Goal: Task Accomplishment & Management: Complete application form

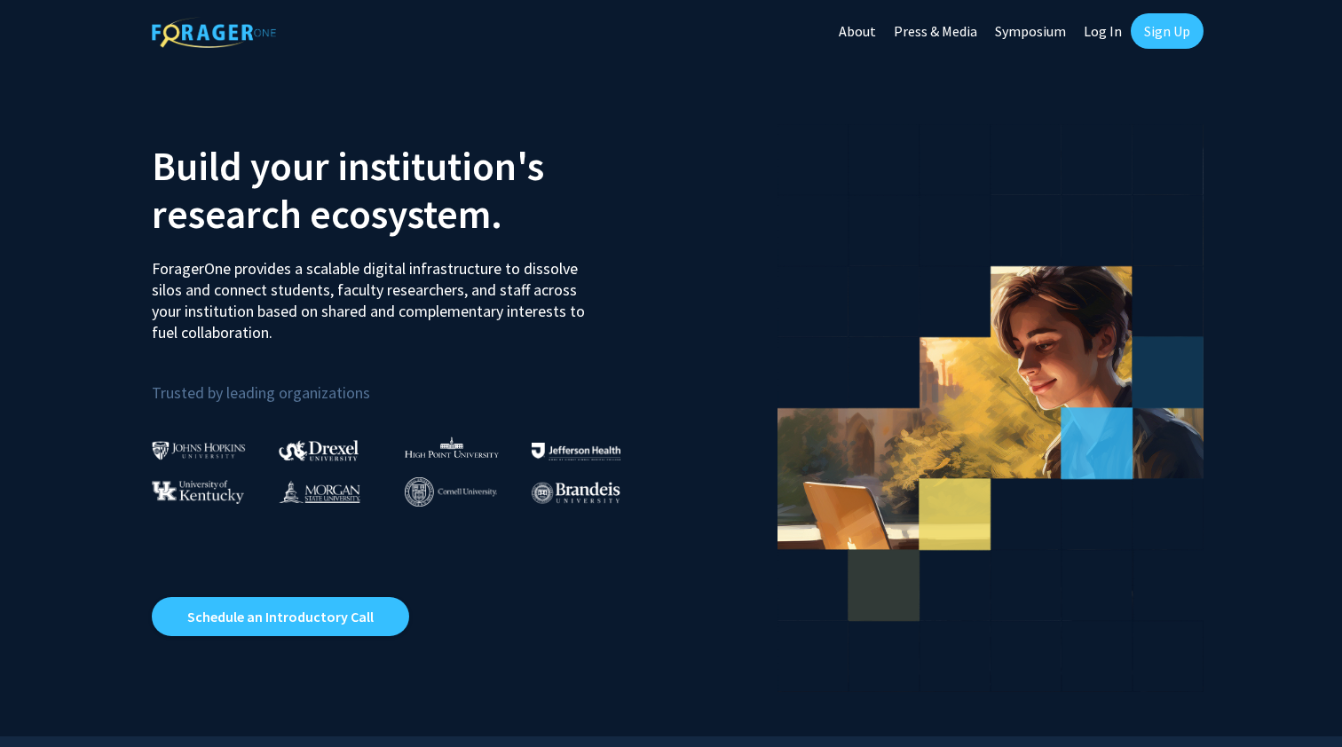
click at [1160, 25] on link "Sign Up" at bounding box center [1166, 30] width 73 height 35
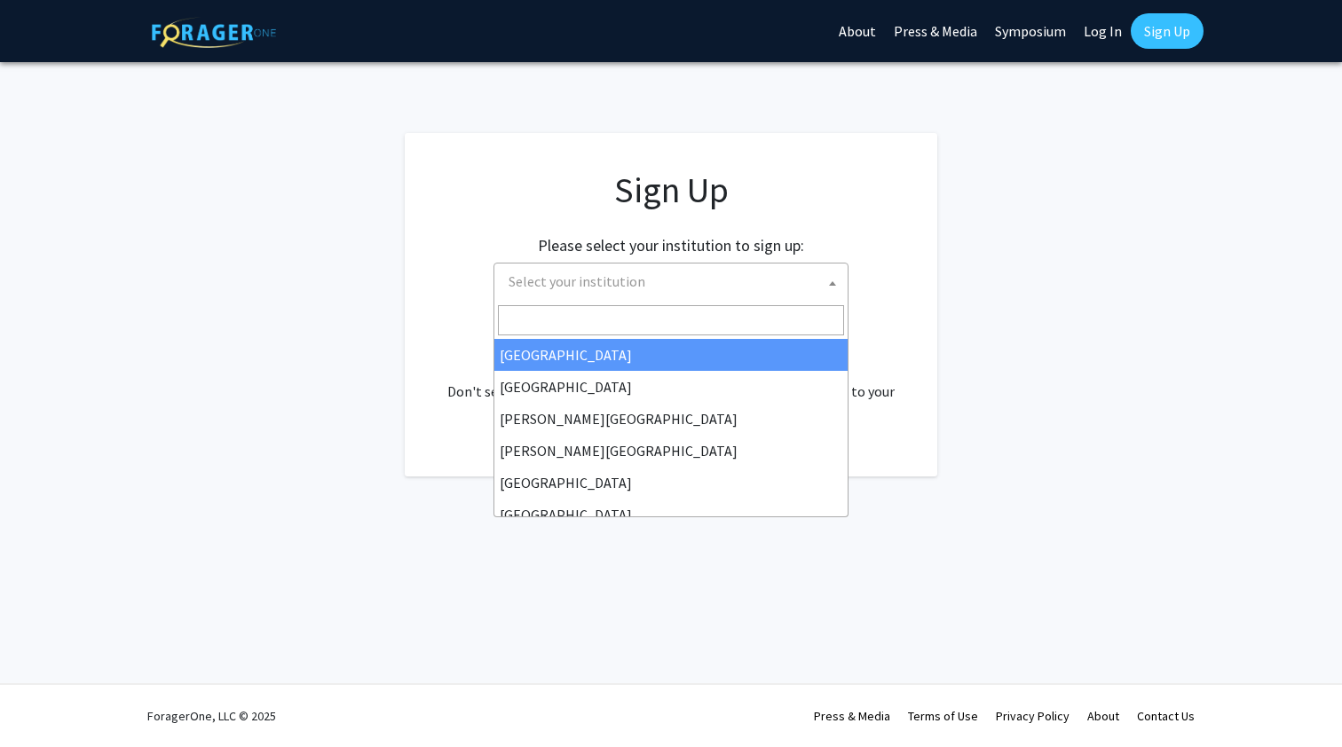
click at [586, 280] on span "Select your institution" at bounding box center [576, 281] width 137 height 18
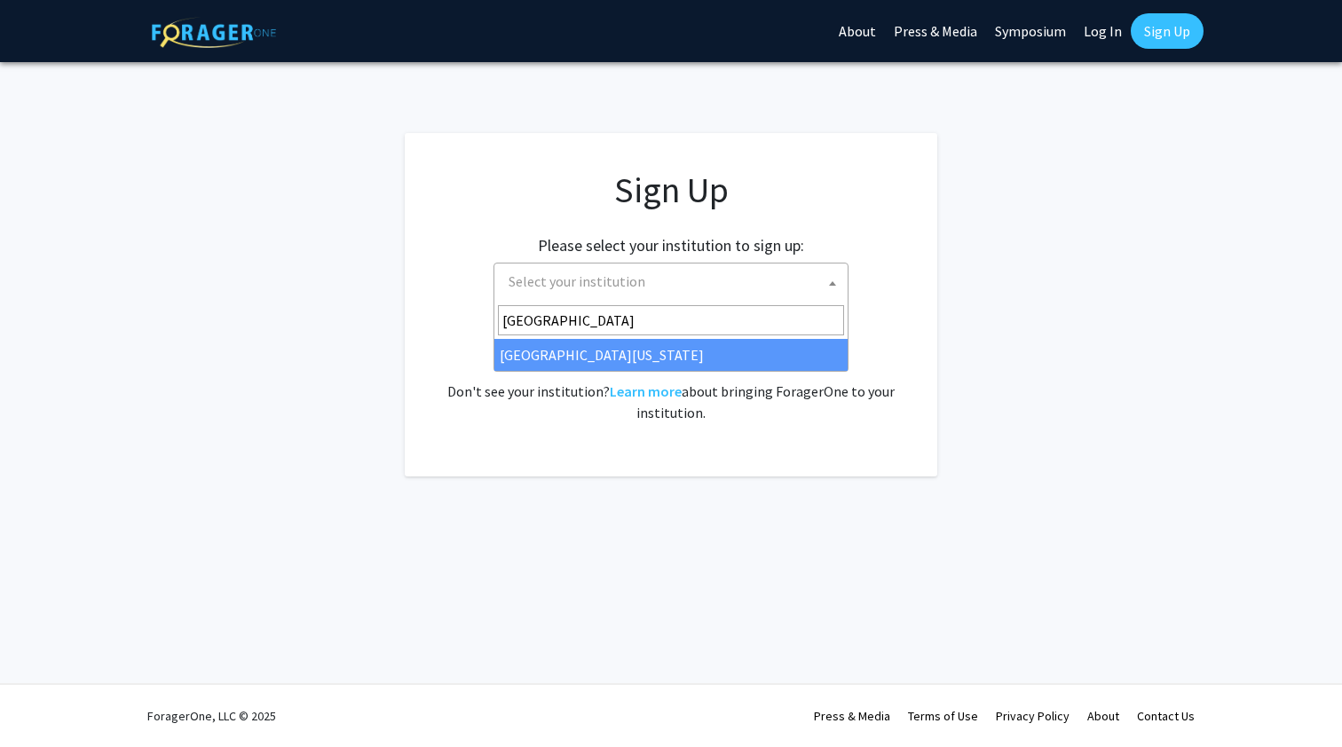
type input "[GEOGRAPHIC_DATA]"
select select "31"
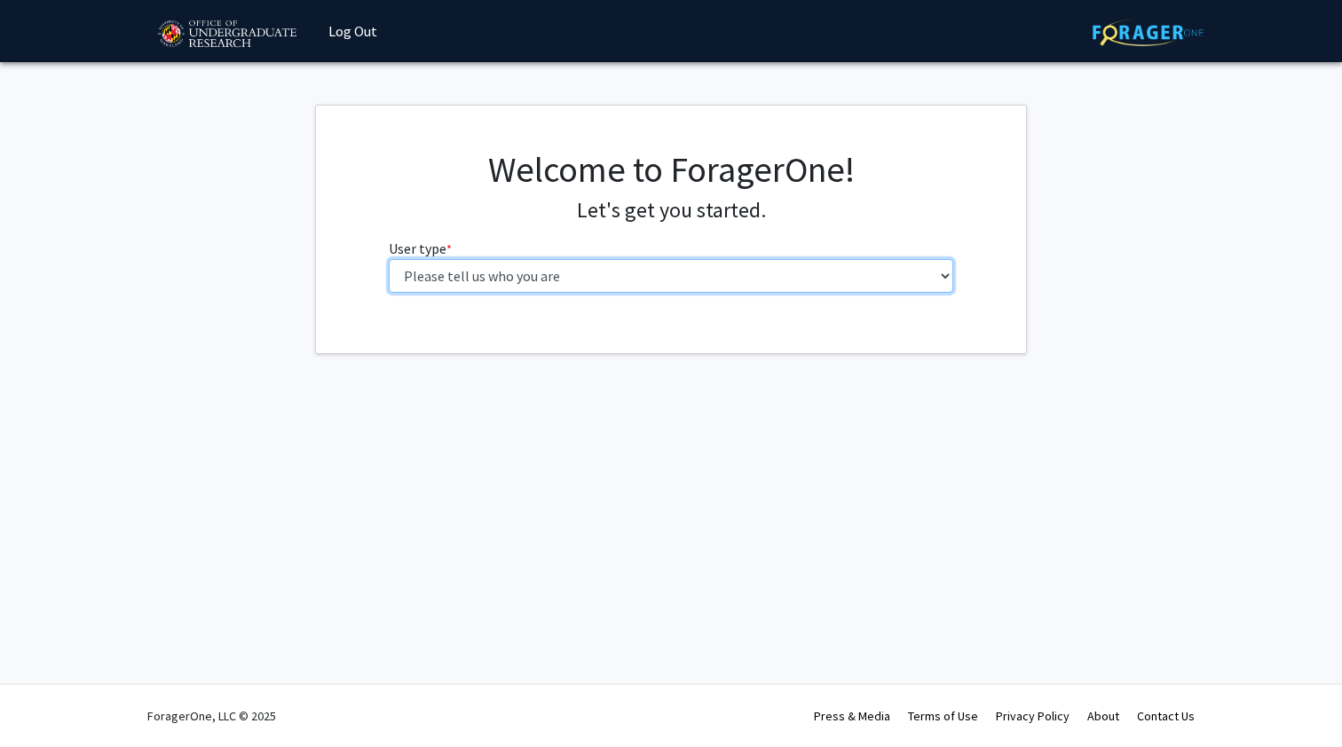
select select "1: undergrad"
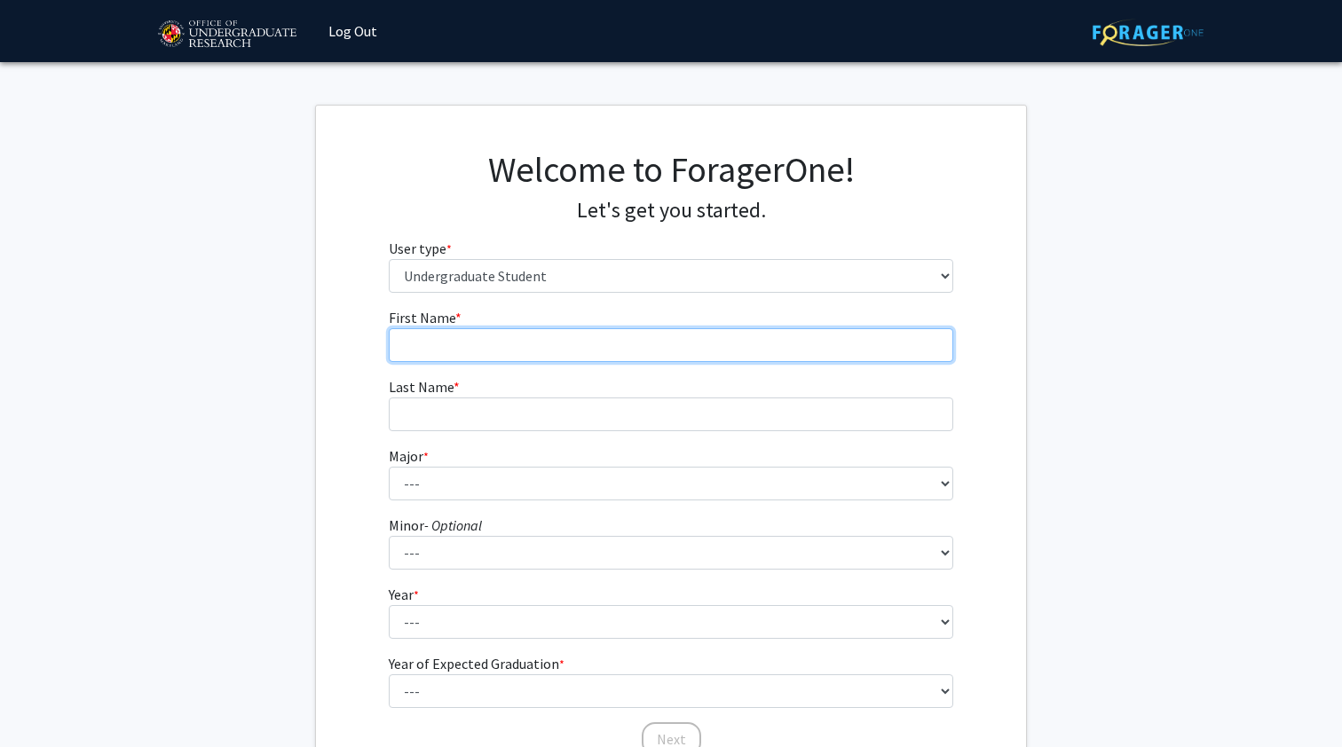
click at [454, 340] on input "First Name * required" at bounding box center [671, 345] width 565 height 34
type input "Madhav"
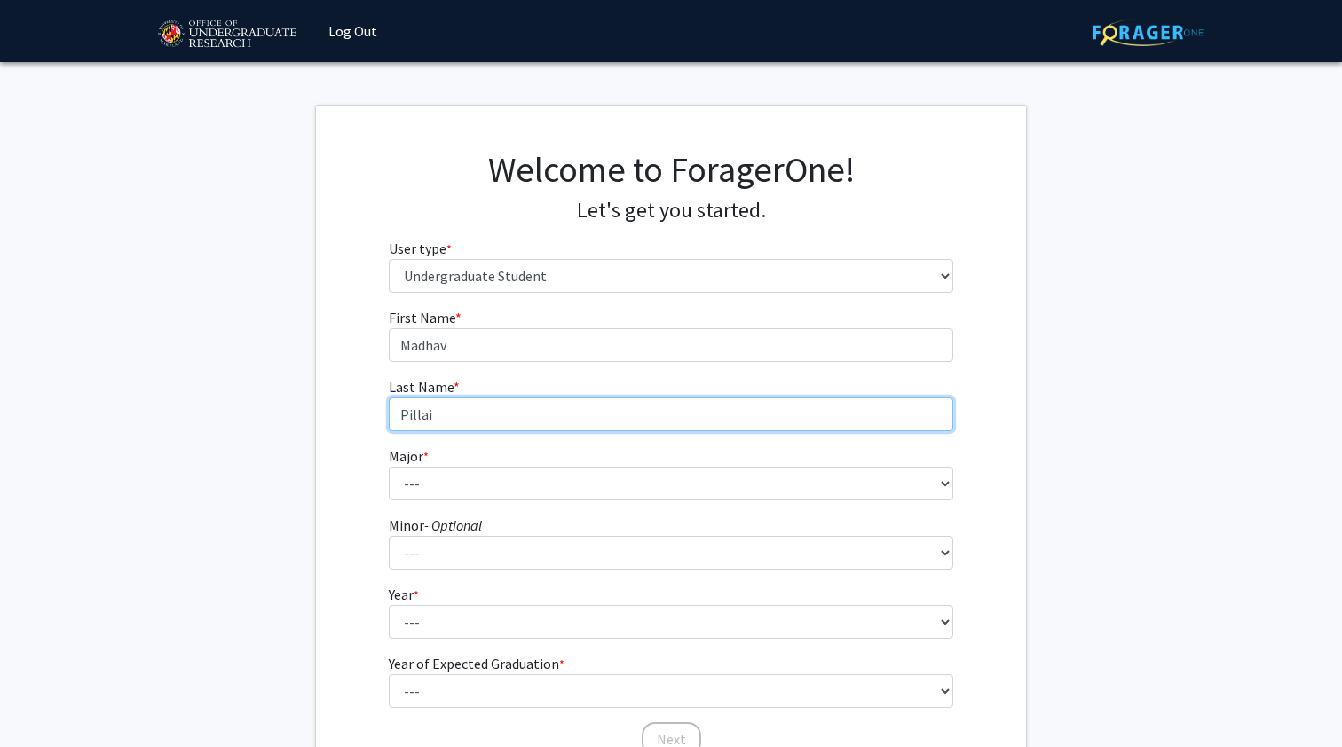
type input "Pillai"
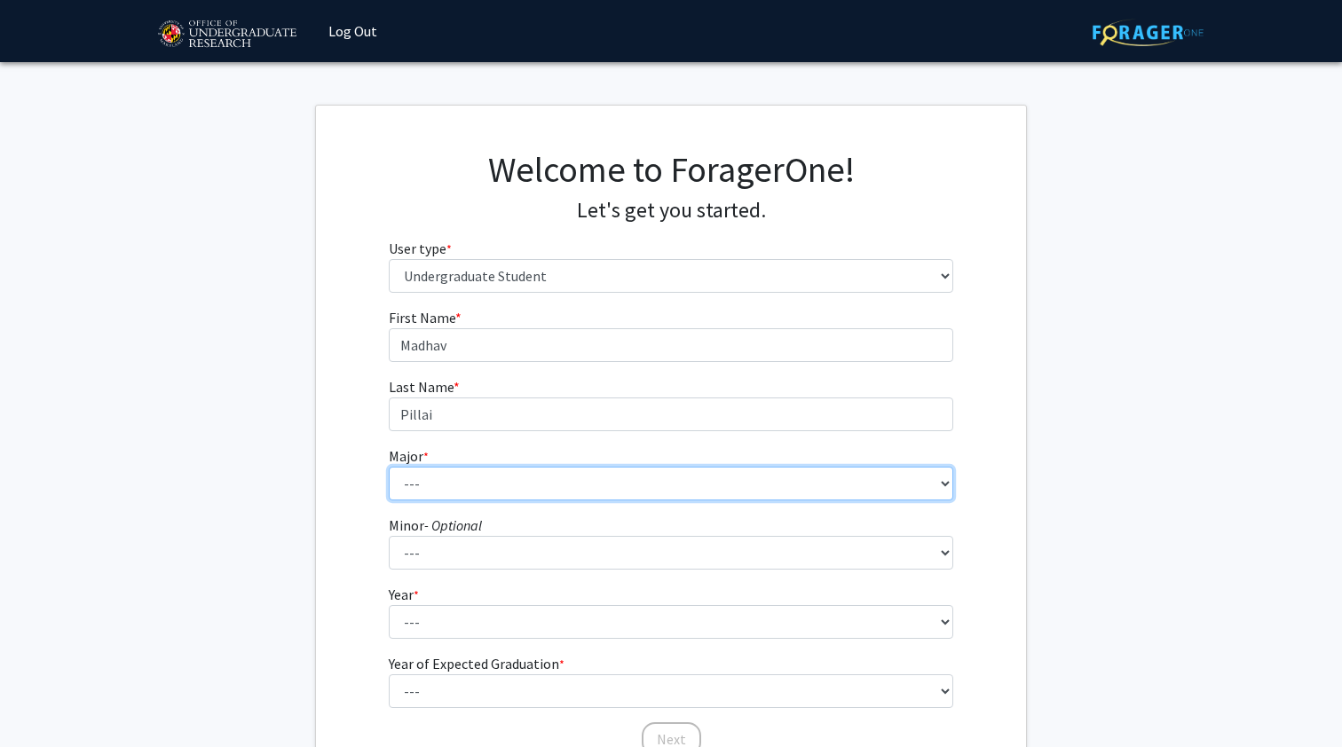
select select "28: 2329"
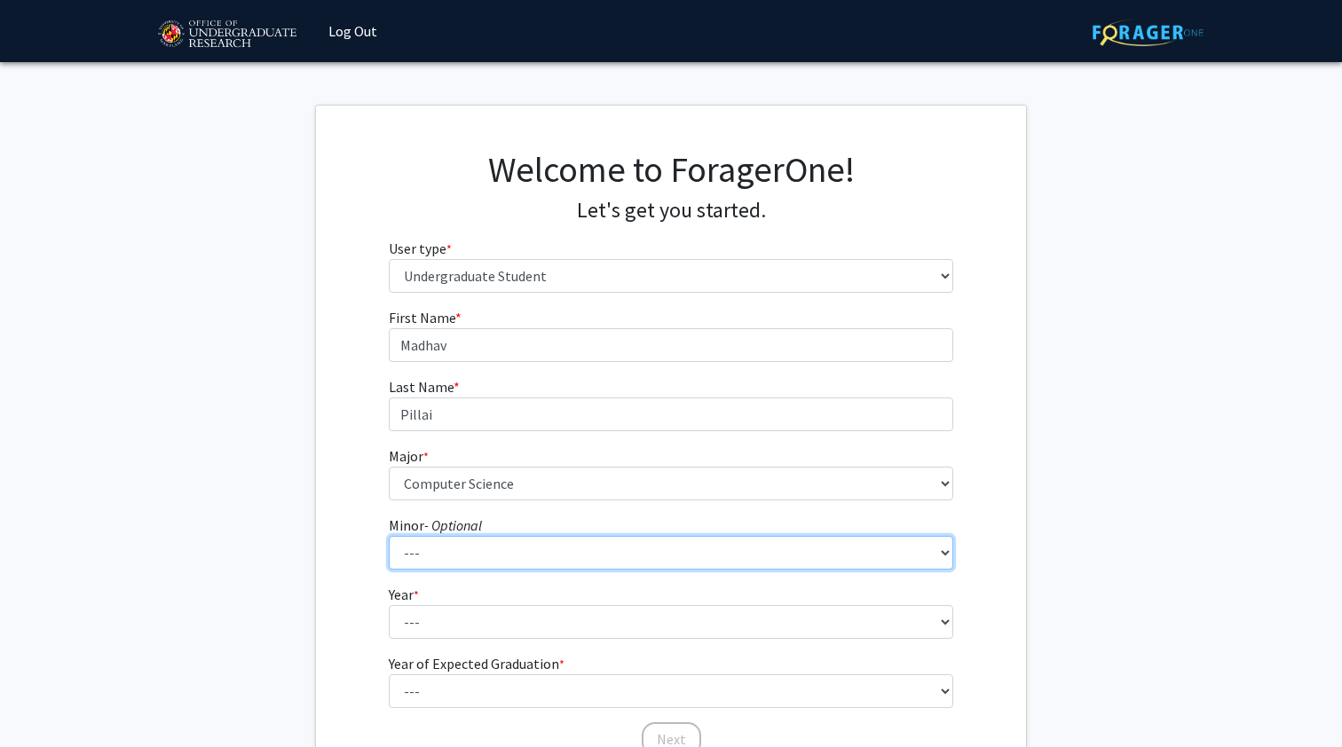
select select "69: 1872"
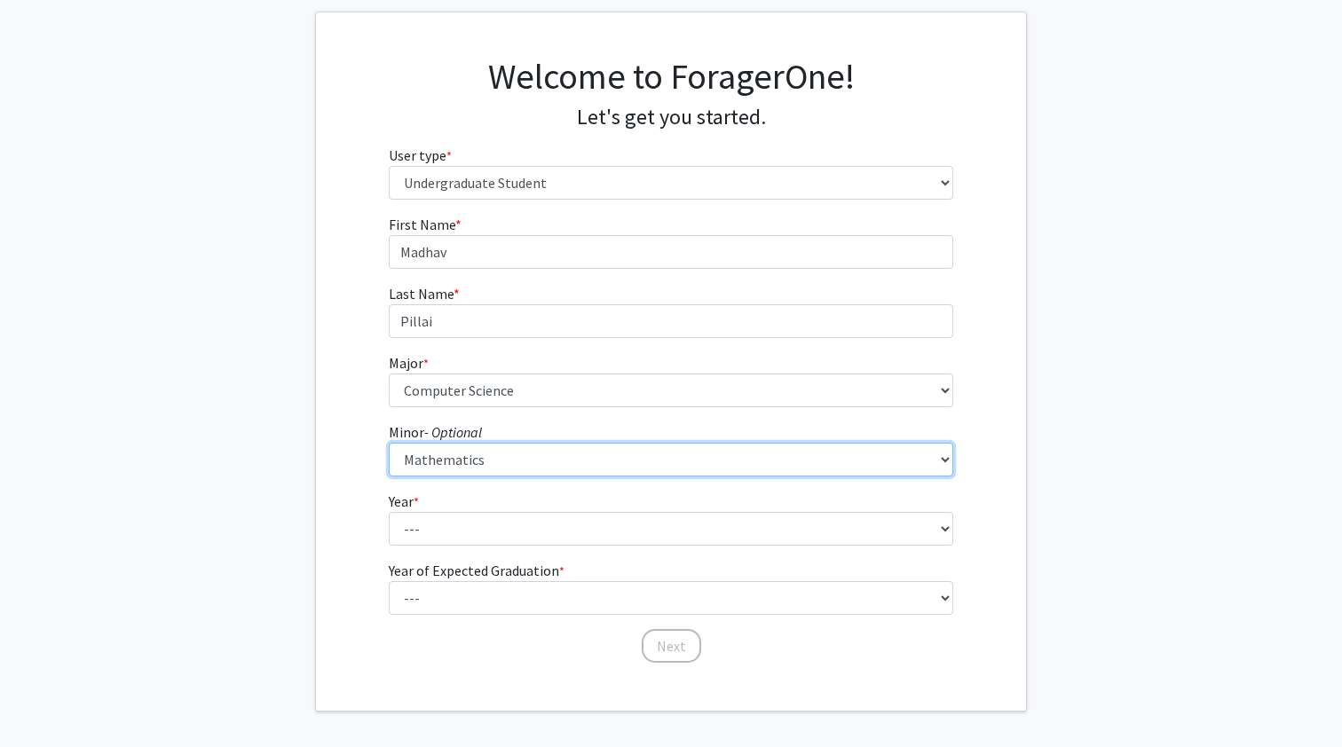
scroll to position [108, 0]
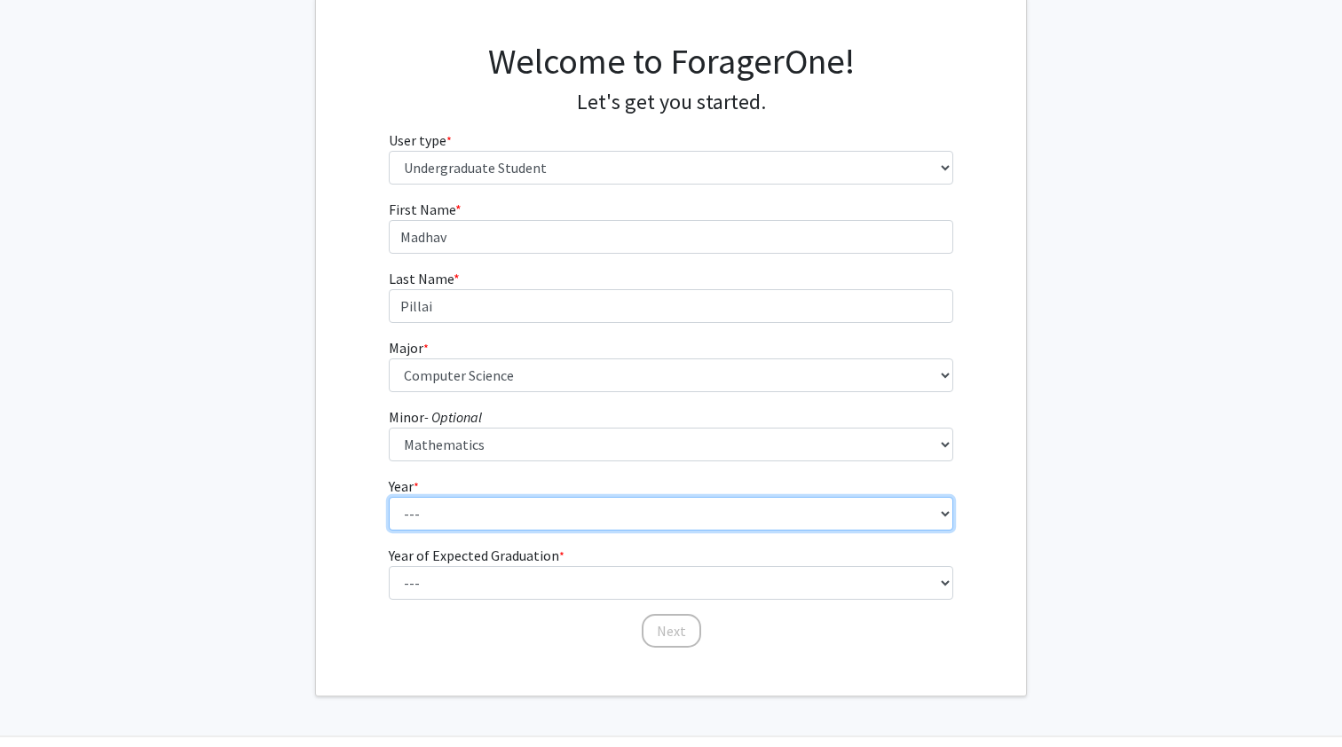
select select "1: first-year"
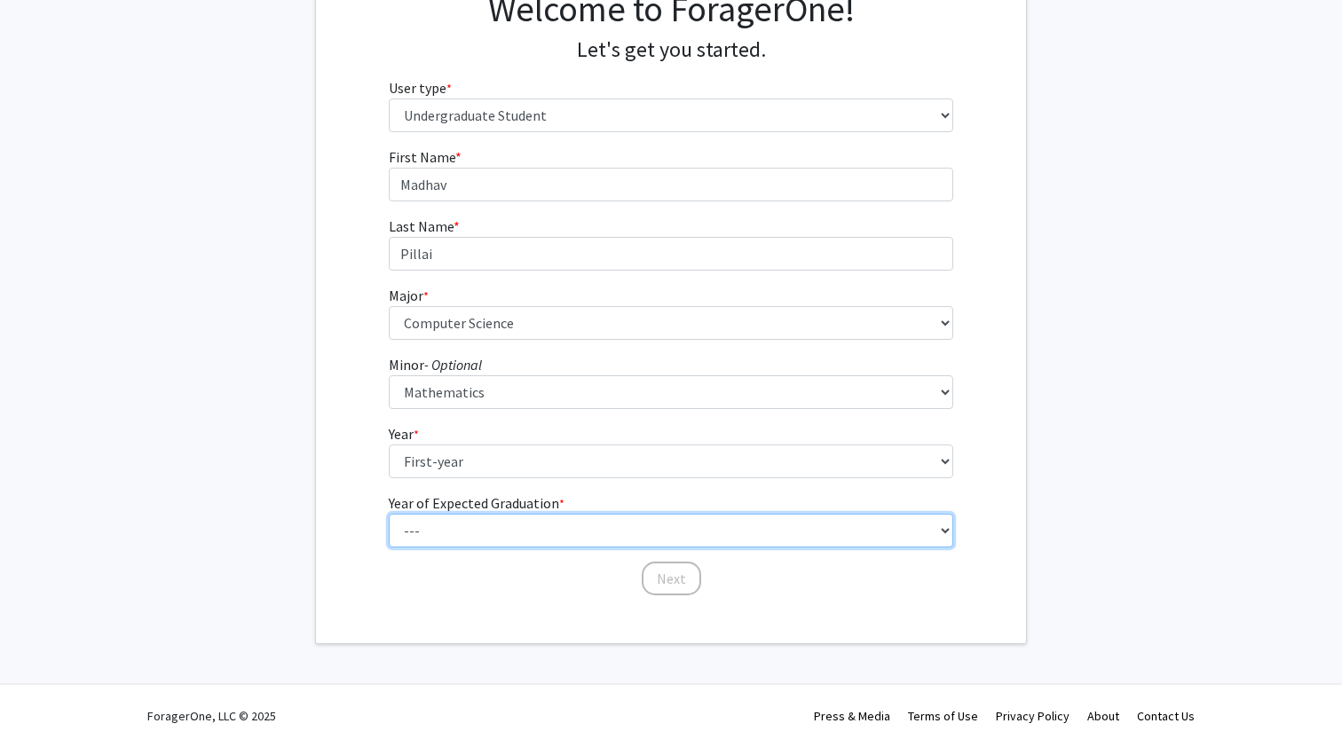
scroll to position [160, 0]
select select "5: 2029"
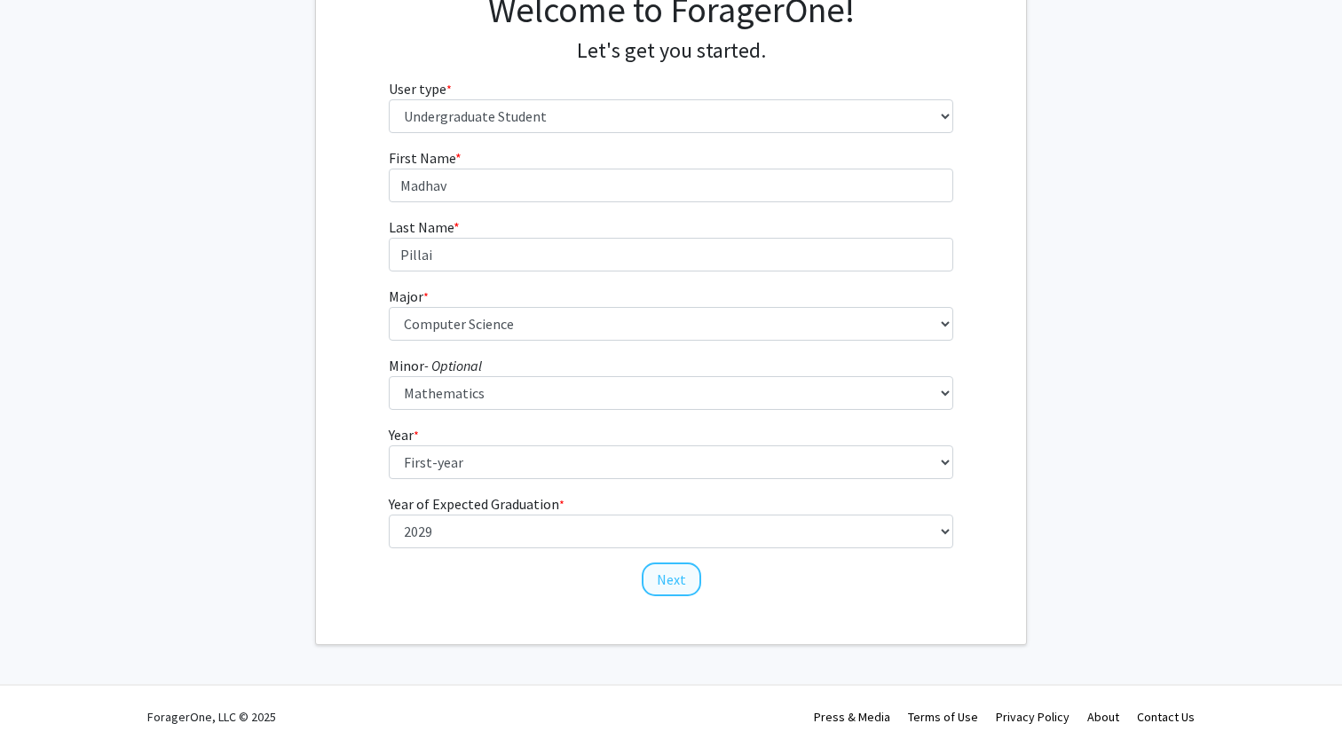
click at [659, 580] on button "Next" at bounding box center [671, 580] width 59 height 34
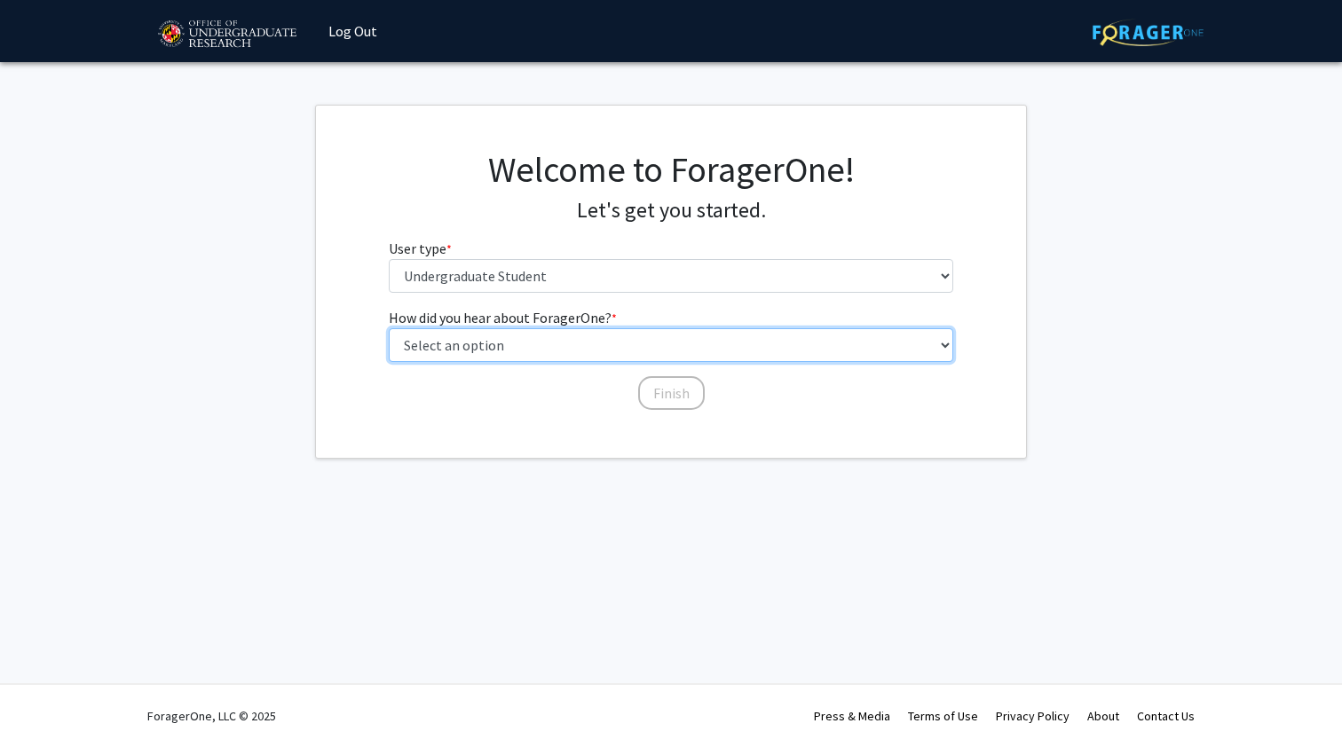
select select "1: peer_recommendation"
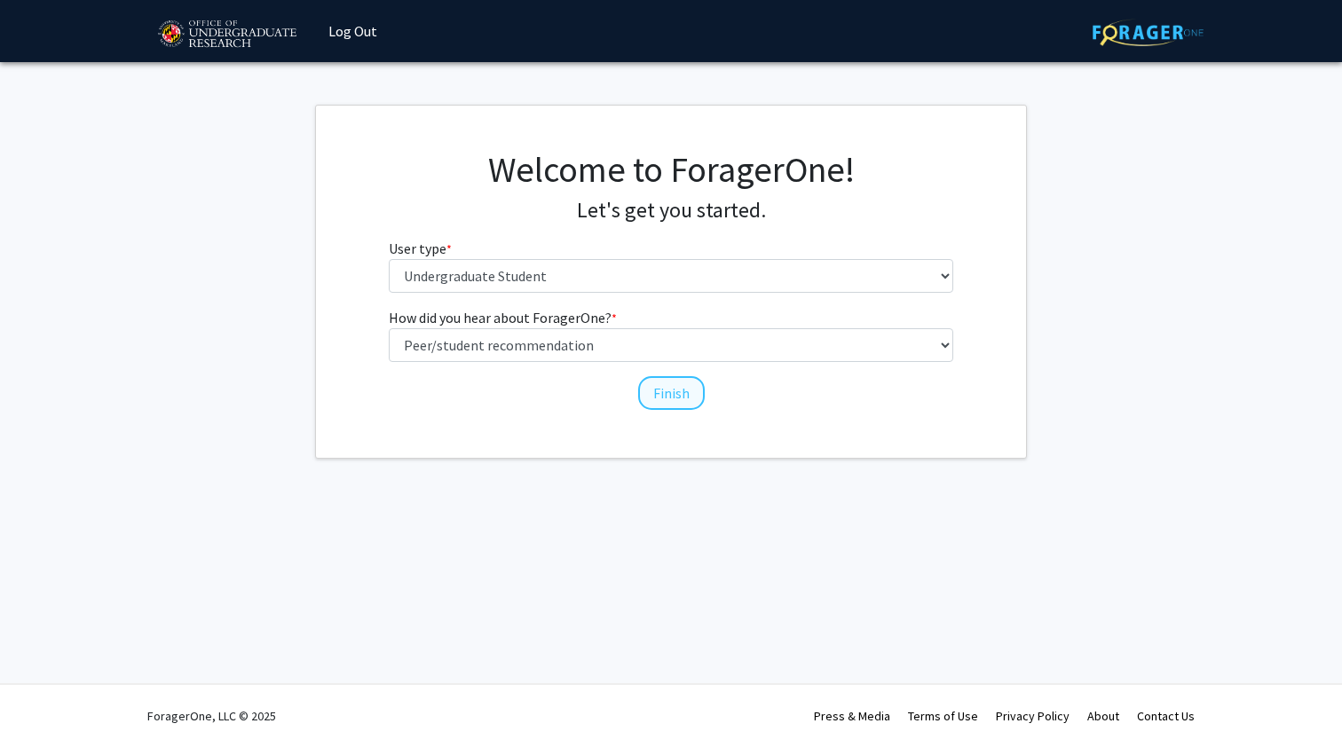
click at [655, 395] on button "Finish" at bounding box center [671, 393] width 67 height 34
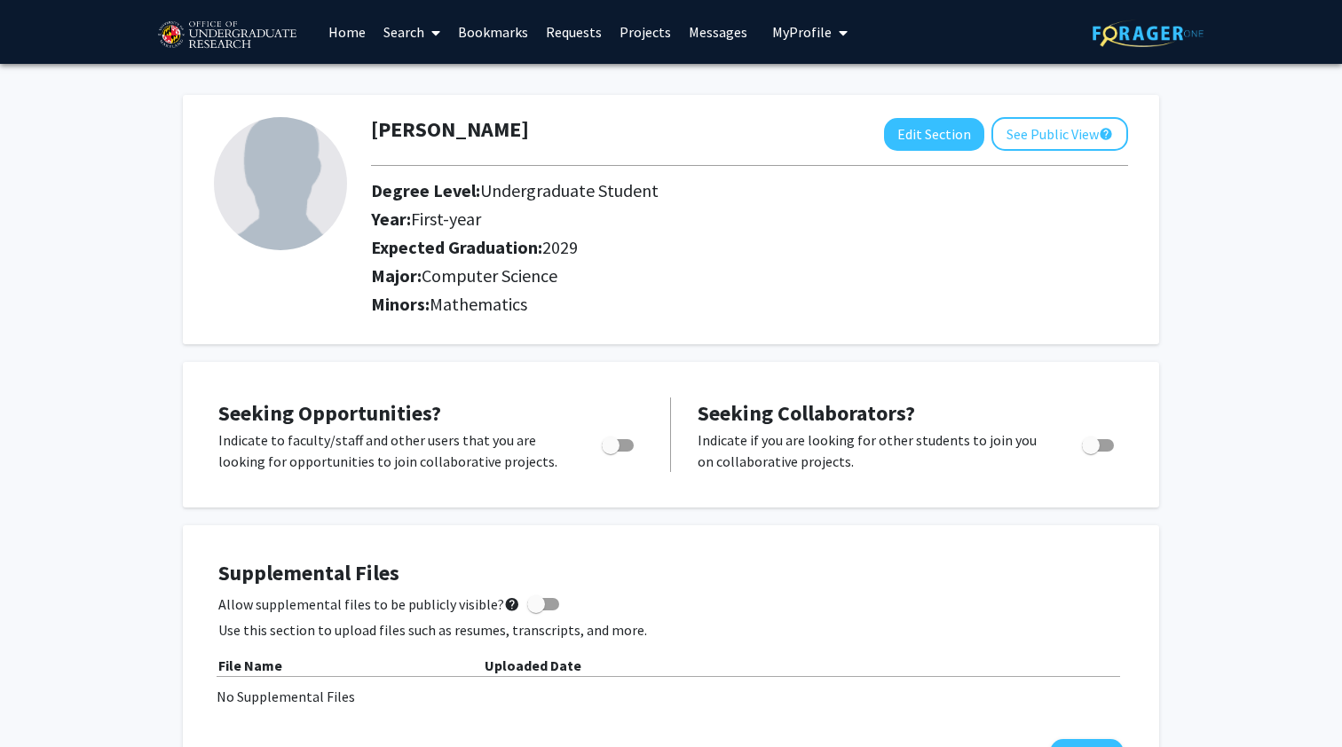
click at [351, 25] on link "Home" at bounding box center [346, 32] width 55 height 62
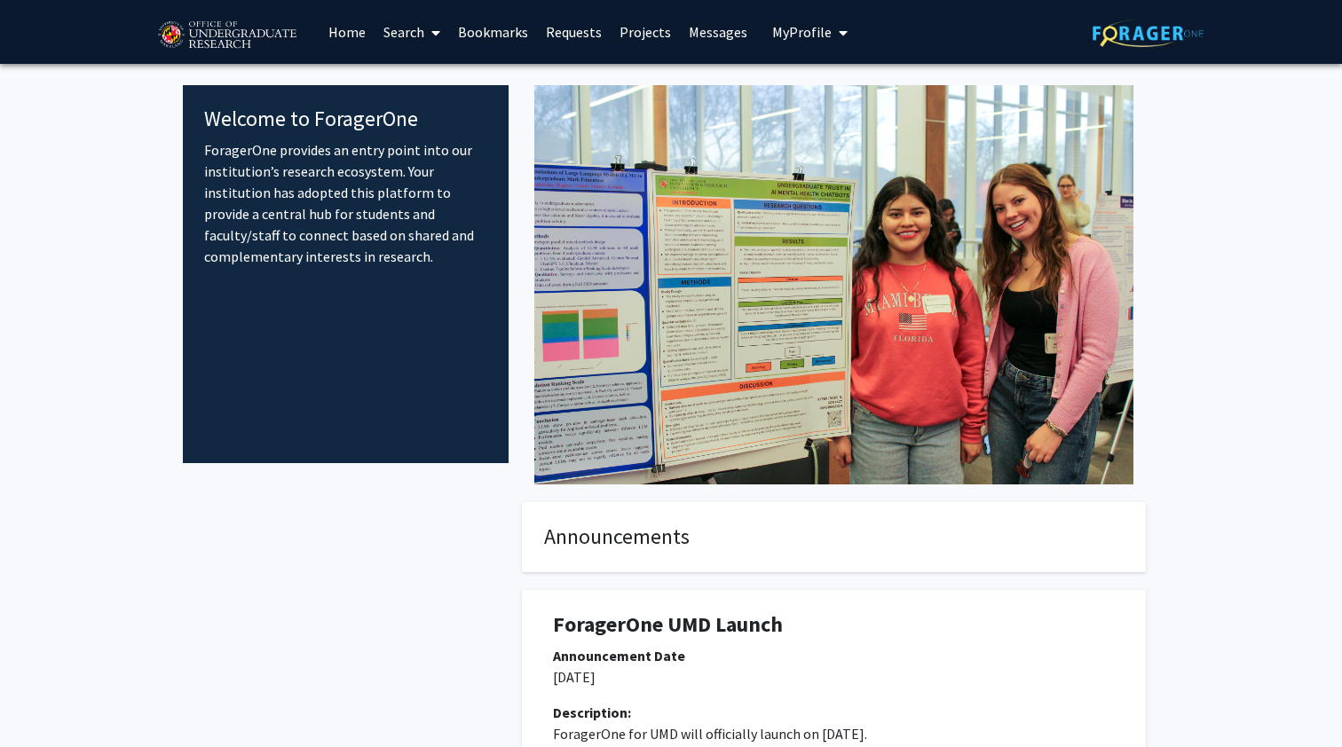
click at [406, 31] on link "Search" at bounding box center [411, 32] width 75 height 62
click at [353, 67] on div "Welcome to ForagerOne ForagerOne provides an entry point into our institution’s…" at bounding box center [671, 471] width 976 height 815
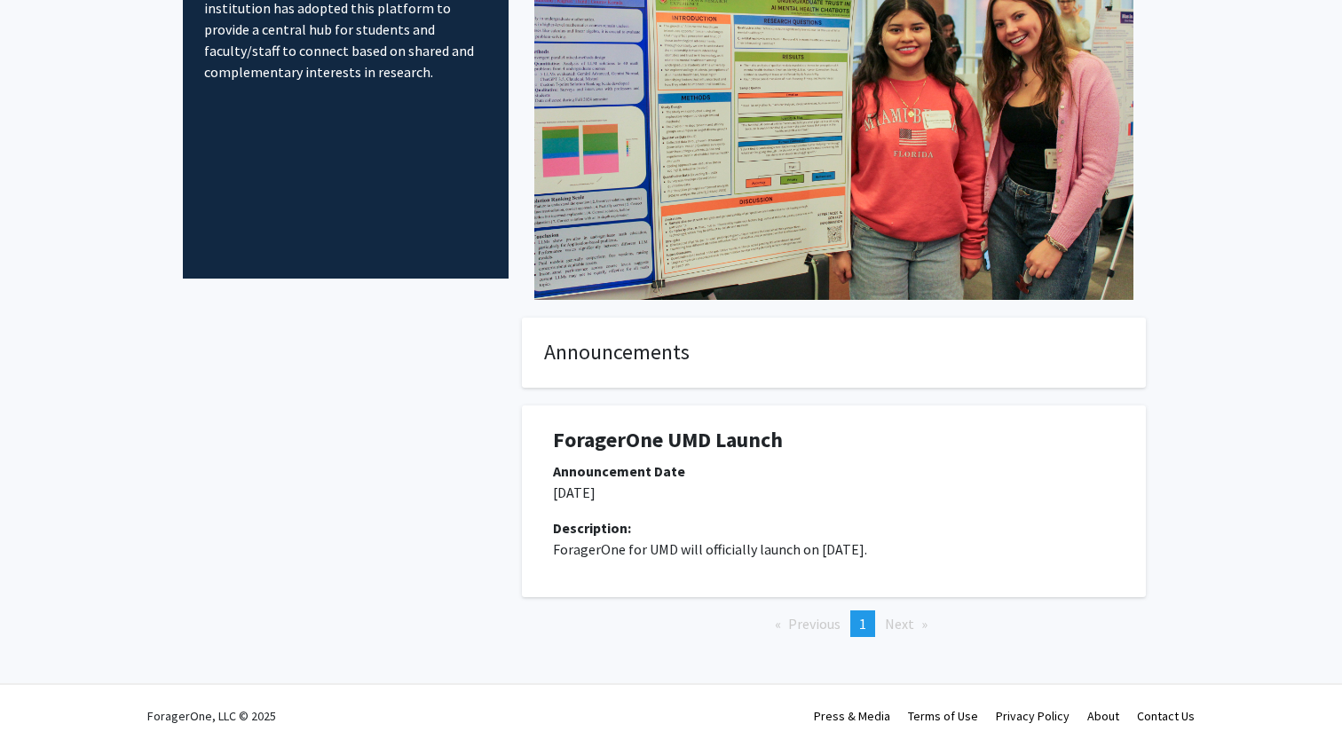
scroll to position [185, 0]
click at [910, 621] on span "Next page" at bounding box center [899, 624] width 29 height 18
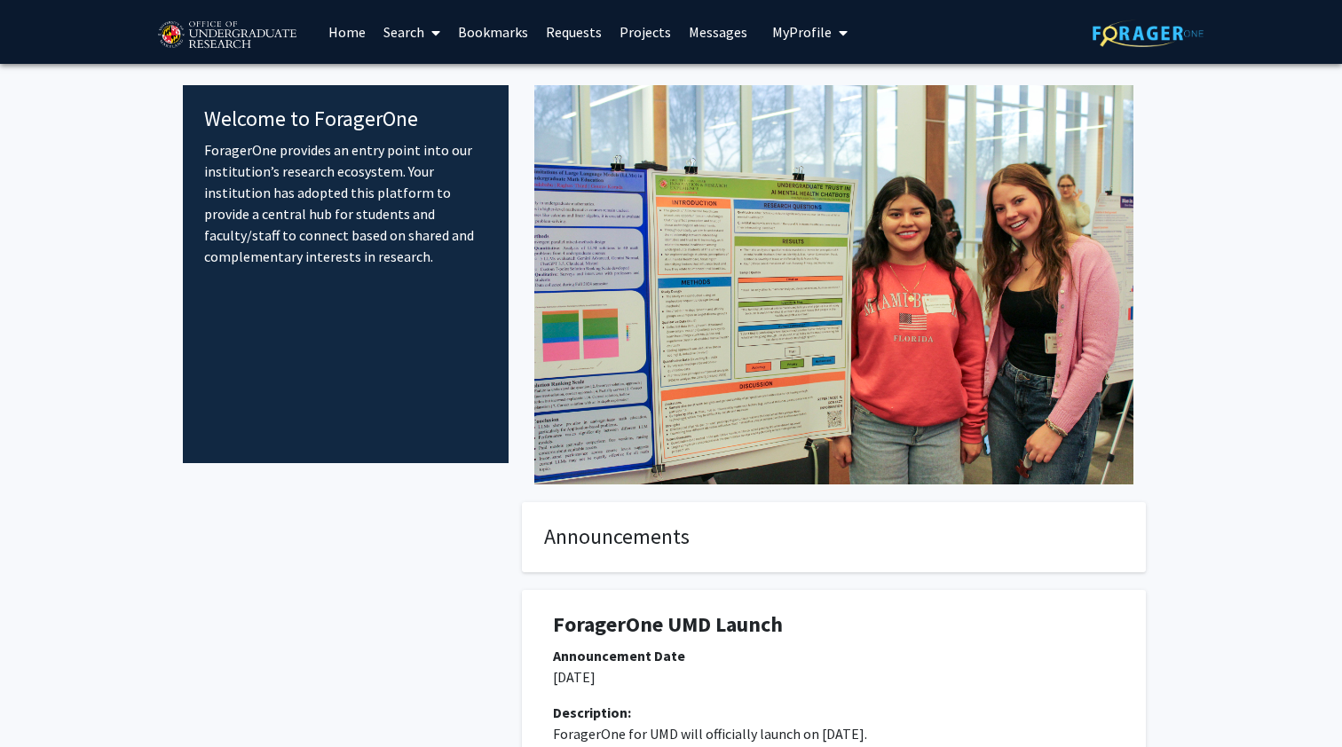
scroll to position [0, 0]
click at [411, 36] on link "Search" at bounding box center [411, 32] width 75 height 62
click at [420, 79] on span "Faculty/Staff" at bounding box center [439, 81] width 130 height 35
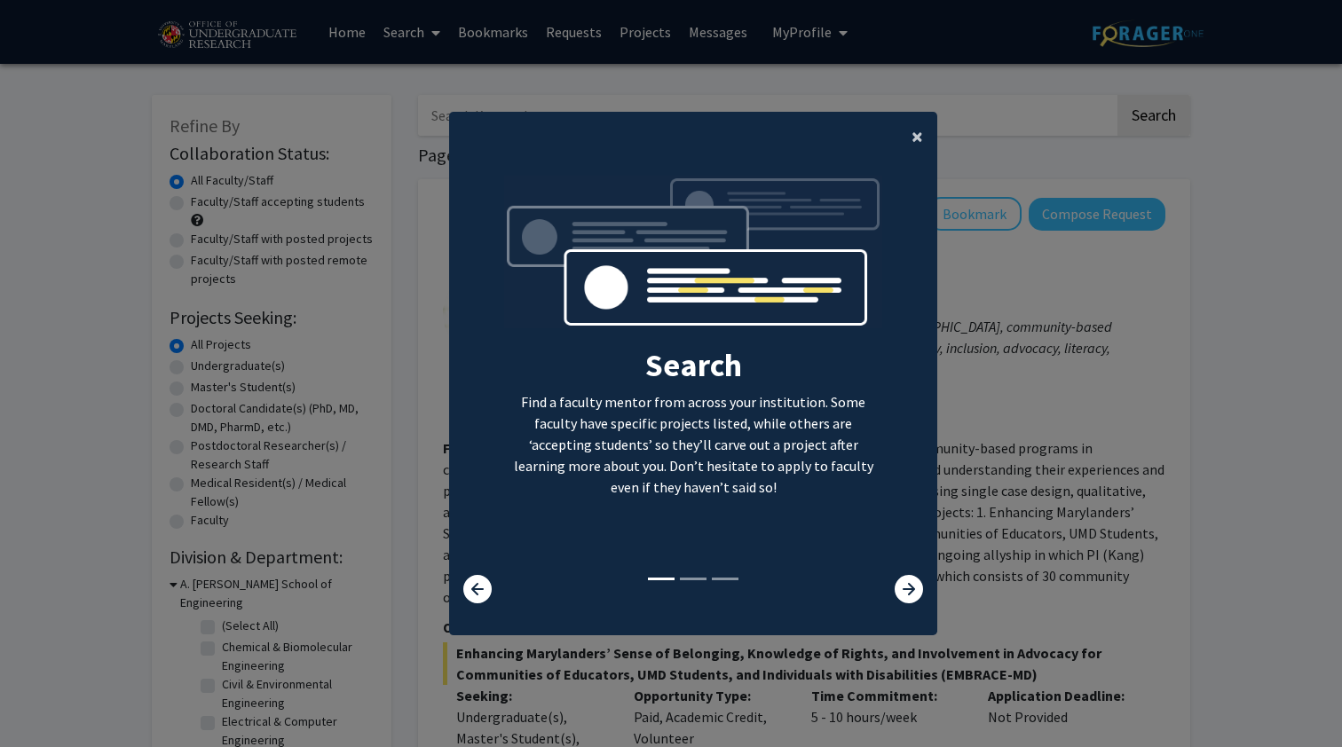
click at [918, 125] on span "×" at bounding box center [917, 136] width 12 height 28
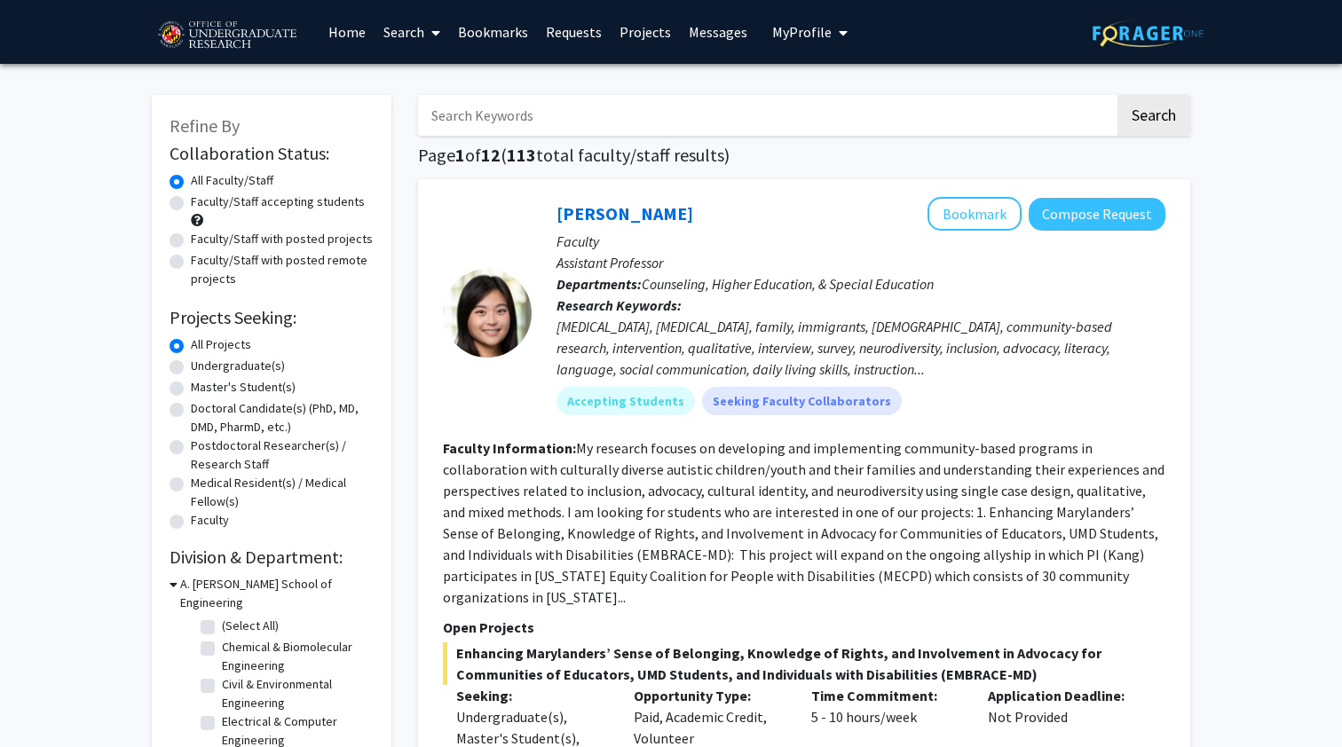
click at [191, 209] on label "Faculty/Staff accepting students" at bounding box center [278, 202] width 174 height 19
click at [191, 204] on input "Faculty/Staff accepting students" at bounding box center [197, 199] width 12 height 12
radio input "true"
click at [191, 369] on label "Undergraduate(s)" at bounding box center [238, 366] width 94 height 19
click at [191, 368] on input "Undergraduate(s)" at bounding box center [197, 363] width 12 height 12
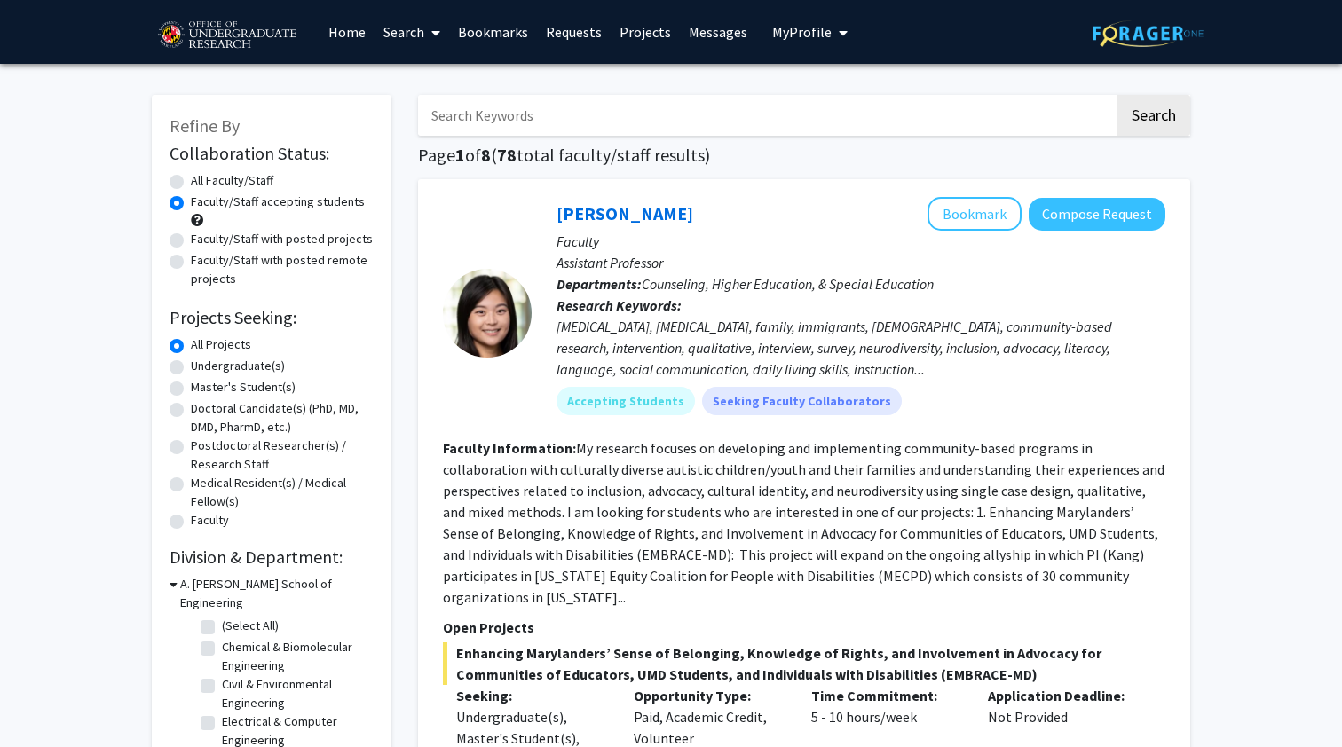
radio input "true"
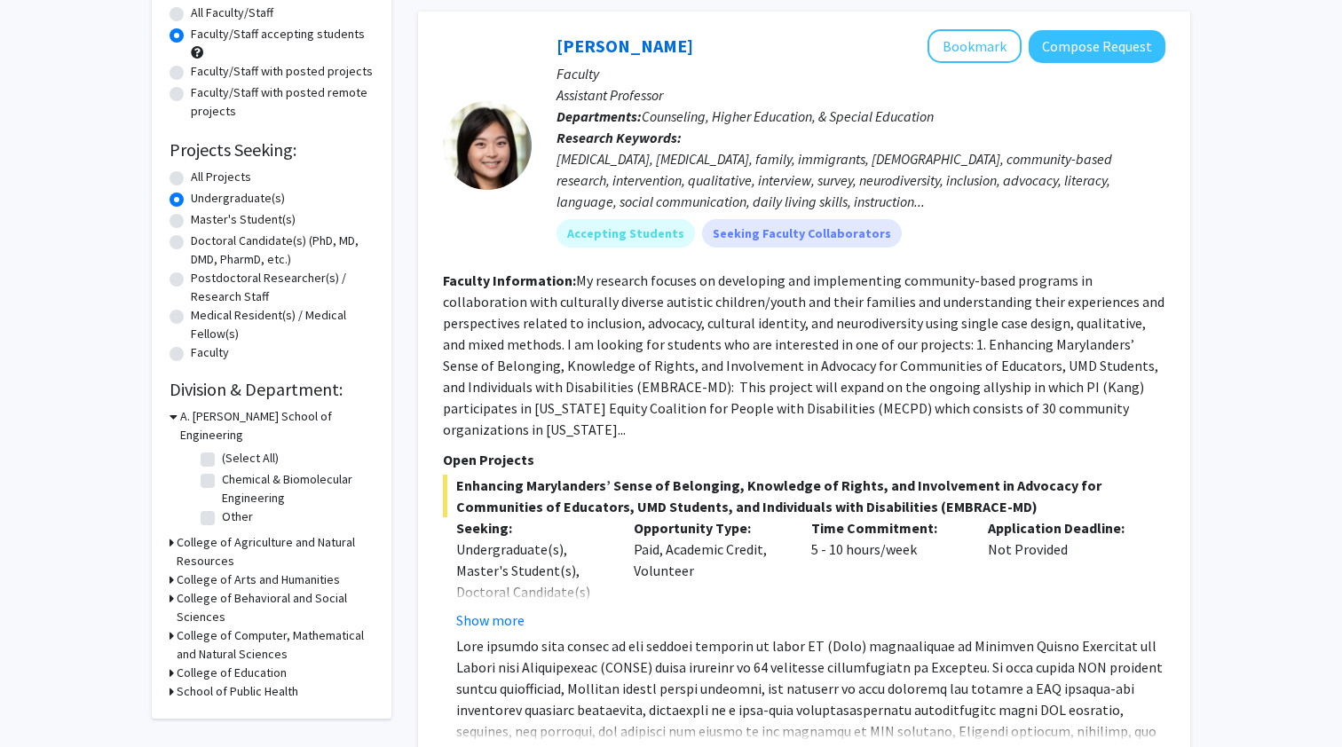
scroll to position [211, 0]
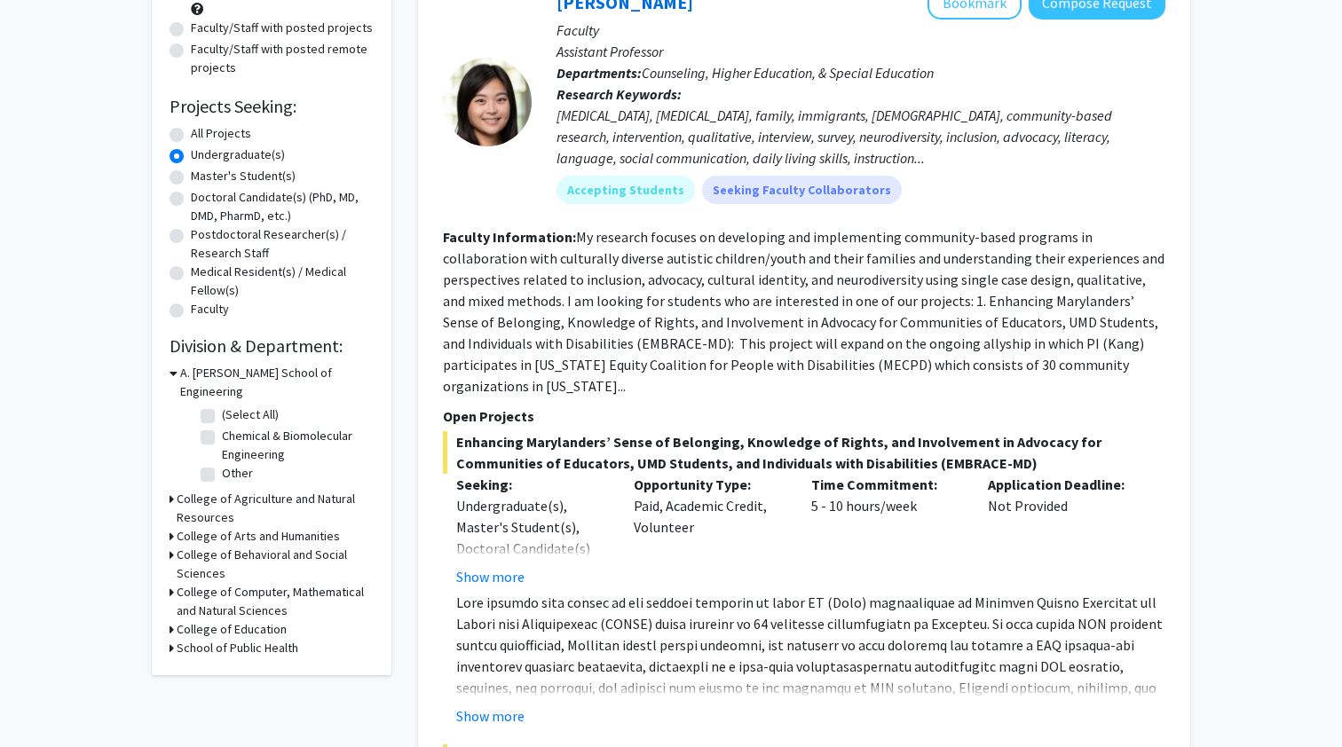
click at [171, 583] on icon at bounding box center [171, 592] width 4 height 19
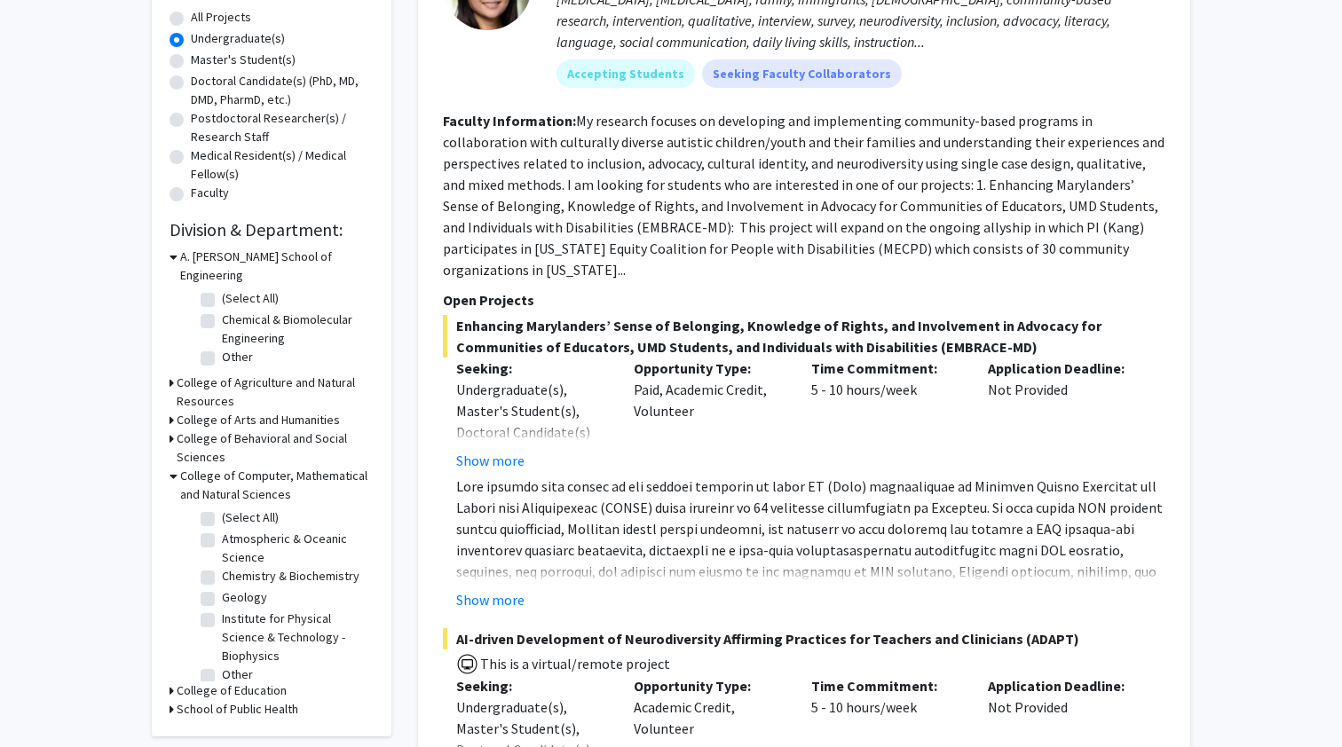
scroll to position [339, 0]
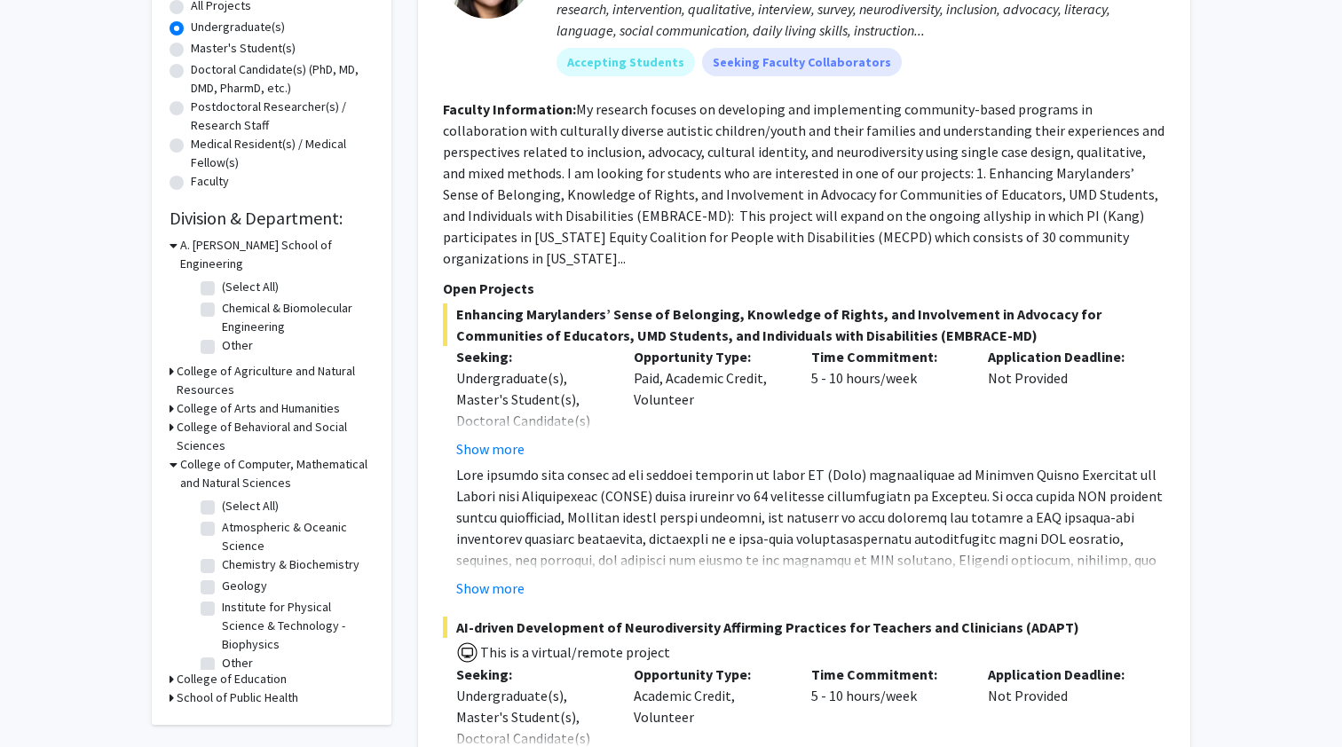
click at [222, 654] on label "Other" at bounding box center [237, 663] width 31 height 19
click at [222, 654] on input "Other" at bounding box center [228, 660] width 12 height 12
checkbox input "true"
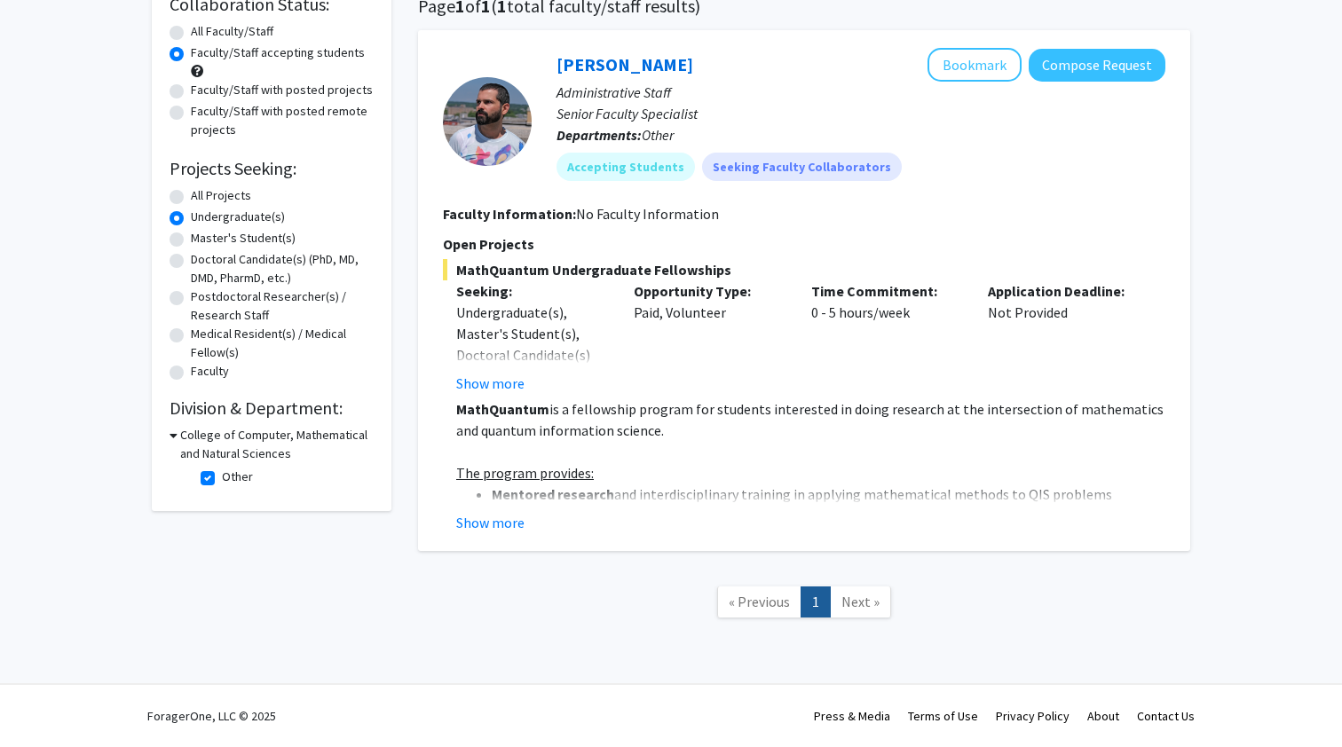
scroll to position [151, 0]
click at [503, 522] on button "Show more" at bounding box center [490, 522] width 68 height 21
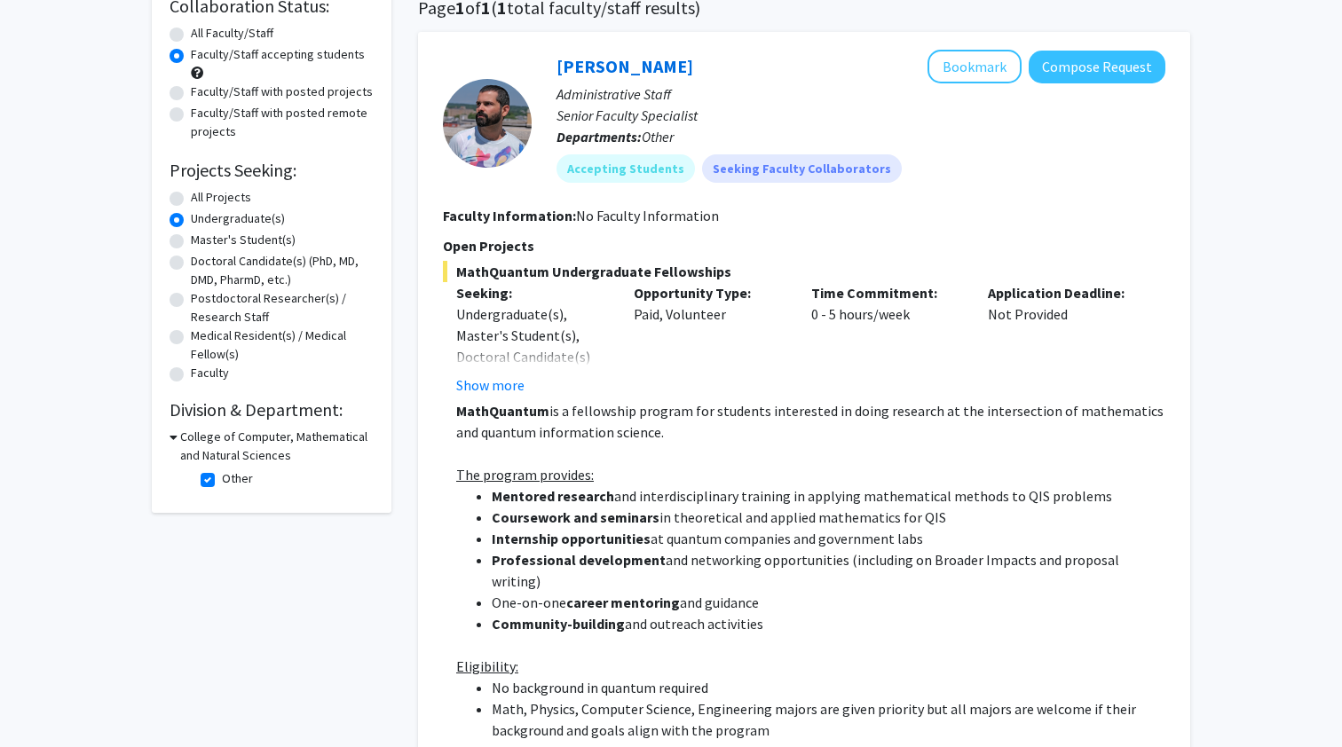
scroll to position [150, 0]
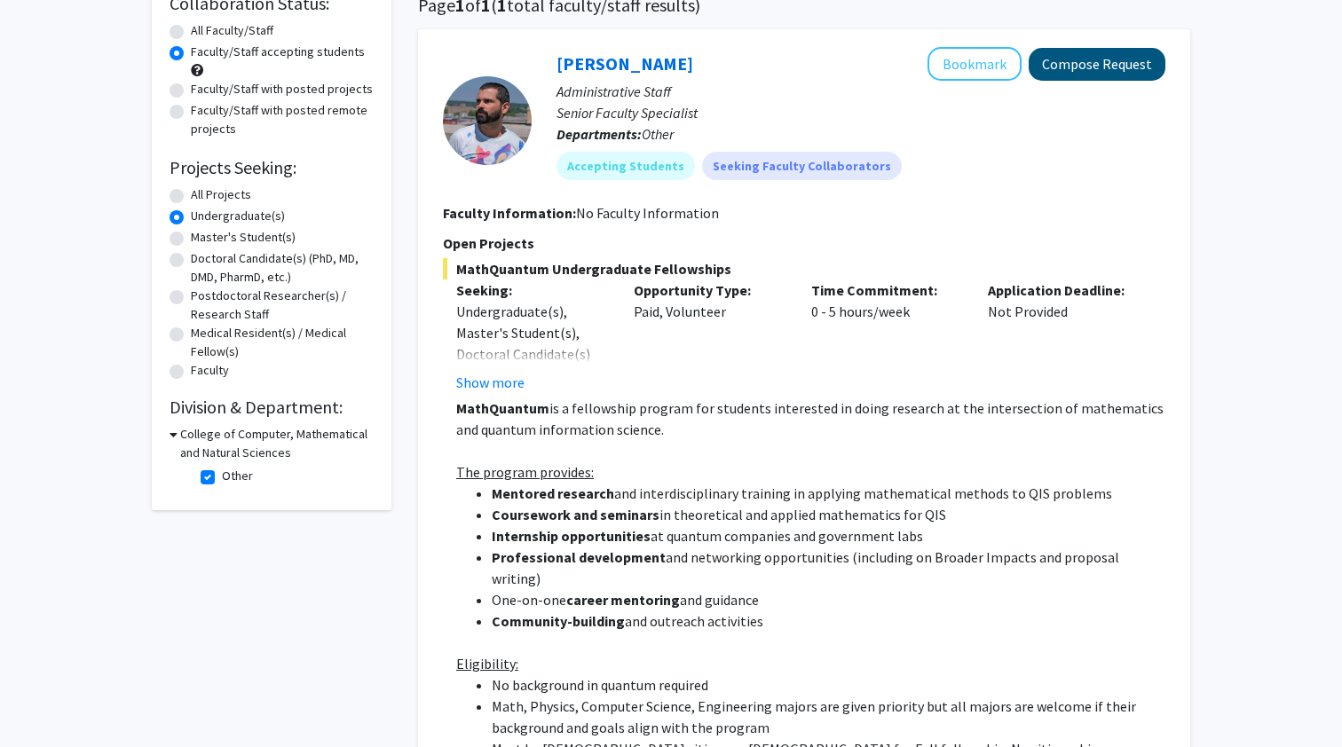
click at [1064, 69] on button "Compose Request" at bounding box center [1096, 64] width 137 height 33
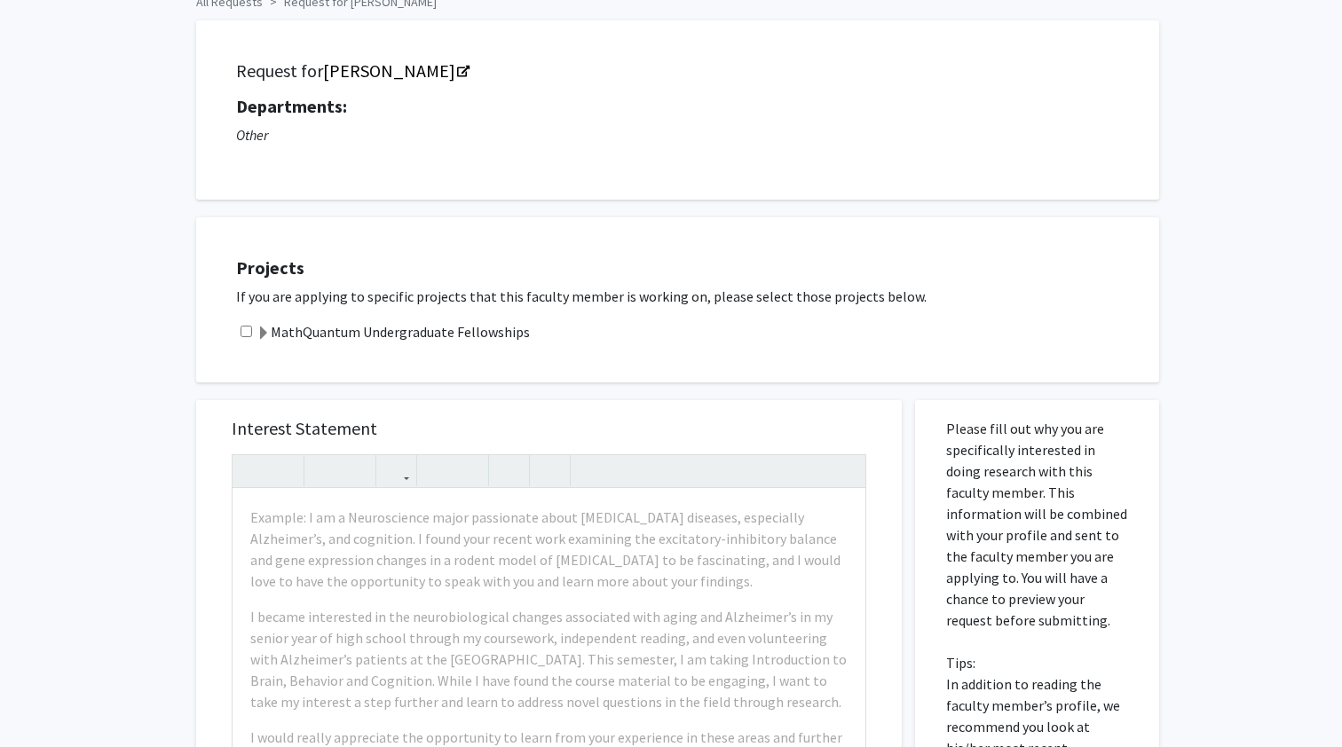
scroll to position [96, 0]
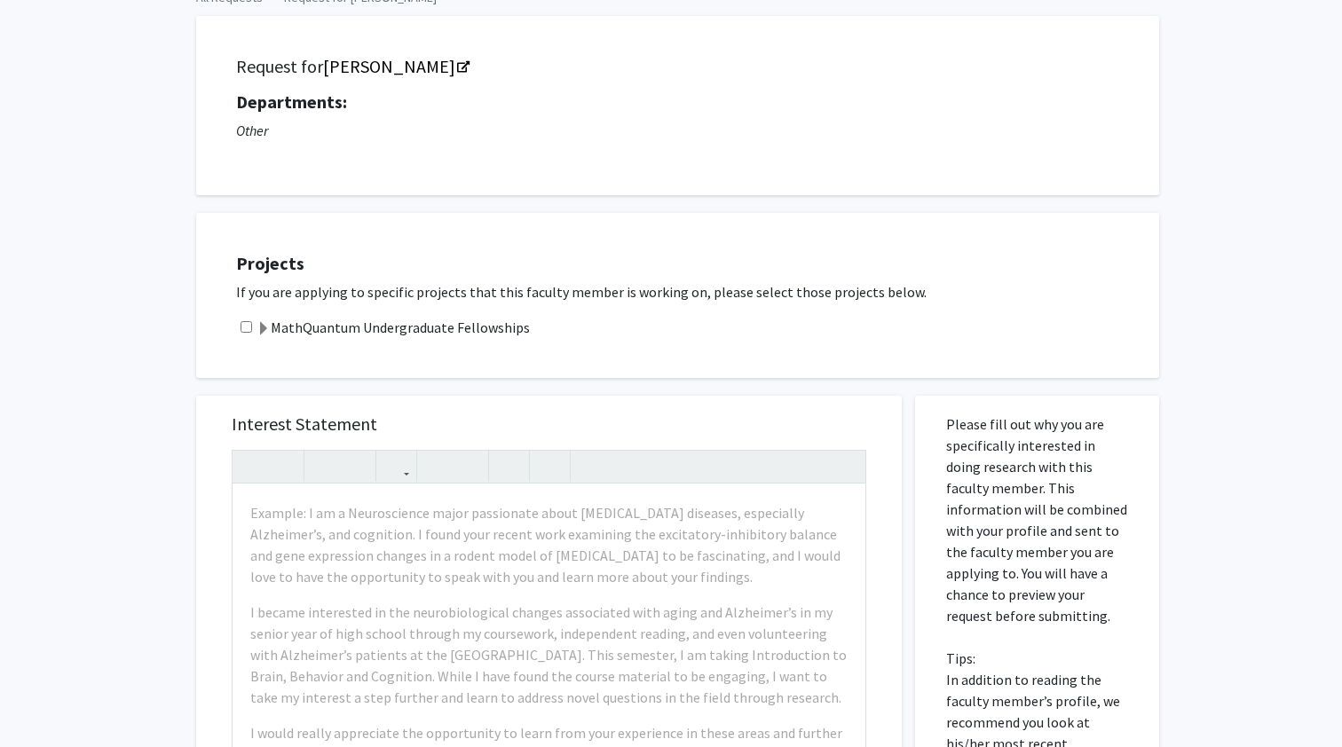
click at [252, 332] on div "MathQuantum Undergraduate Fellowships" at bounding box center [688, 327] width 905 height 21
click at [250, 332] on input "checkbox" at bounding box center [246, 327] width 12 height 12
checkbox input "true"
click at [268, 332] on span at bounding box center [263, 329] width 14 height 14
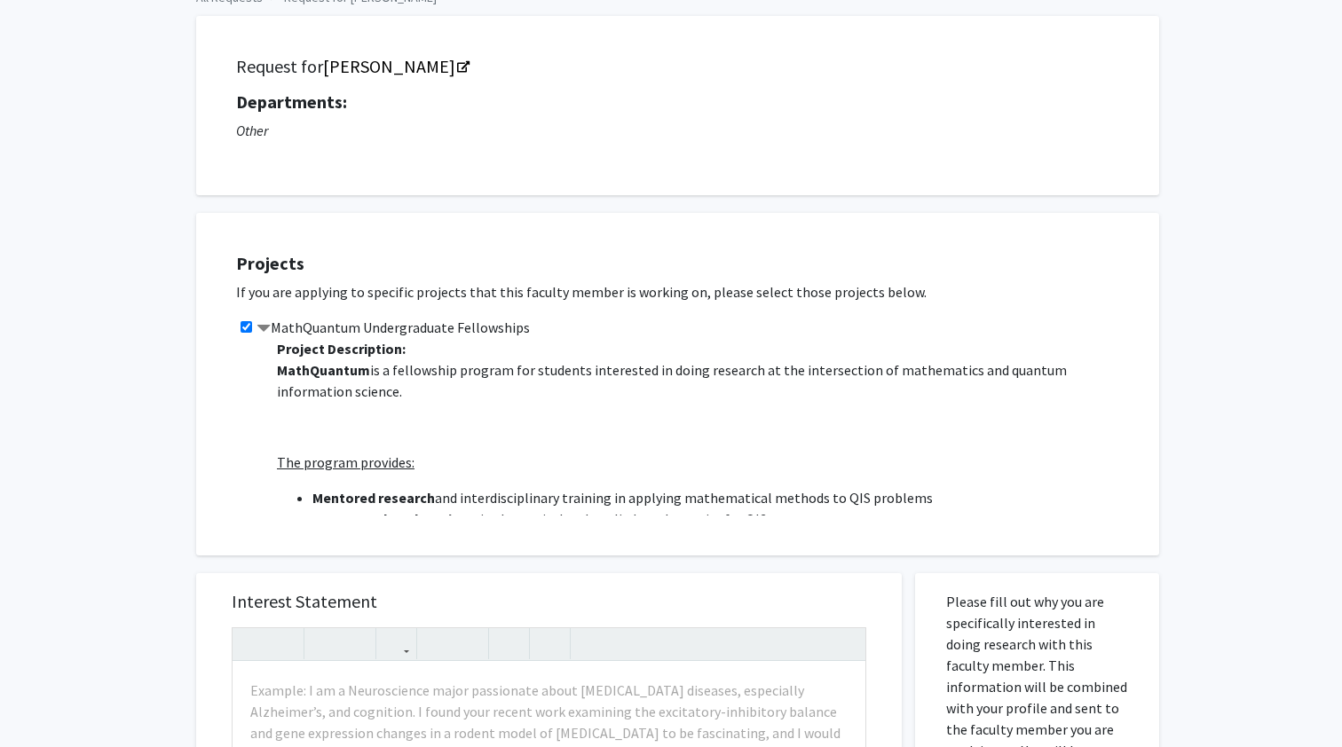
click at [268, 332] on span at bounding box center [263, 329] width 14 height 14
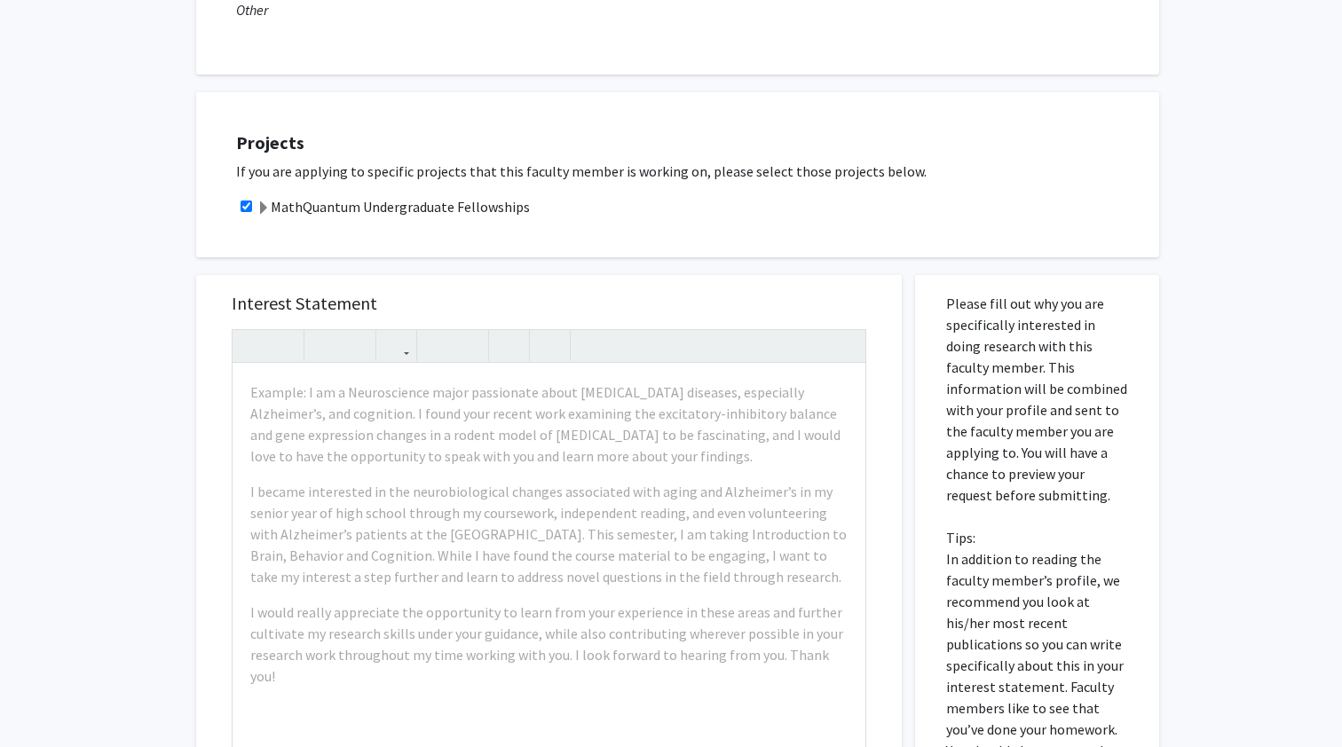
scroll to position [253, 0]
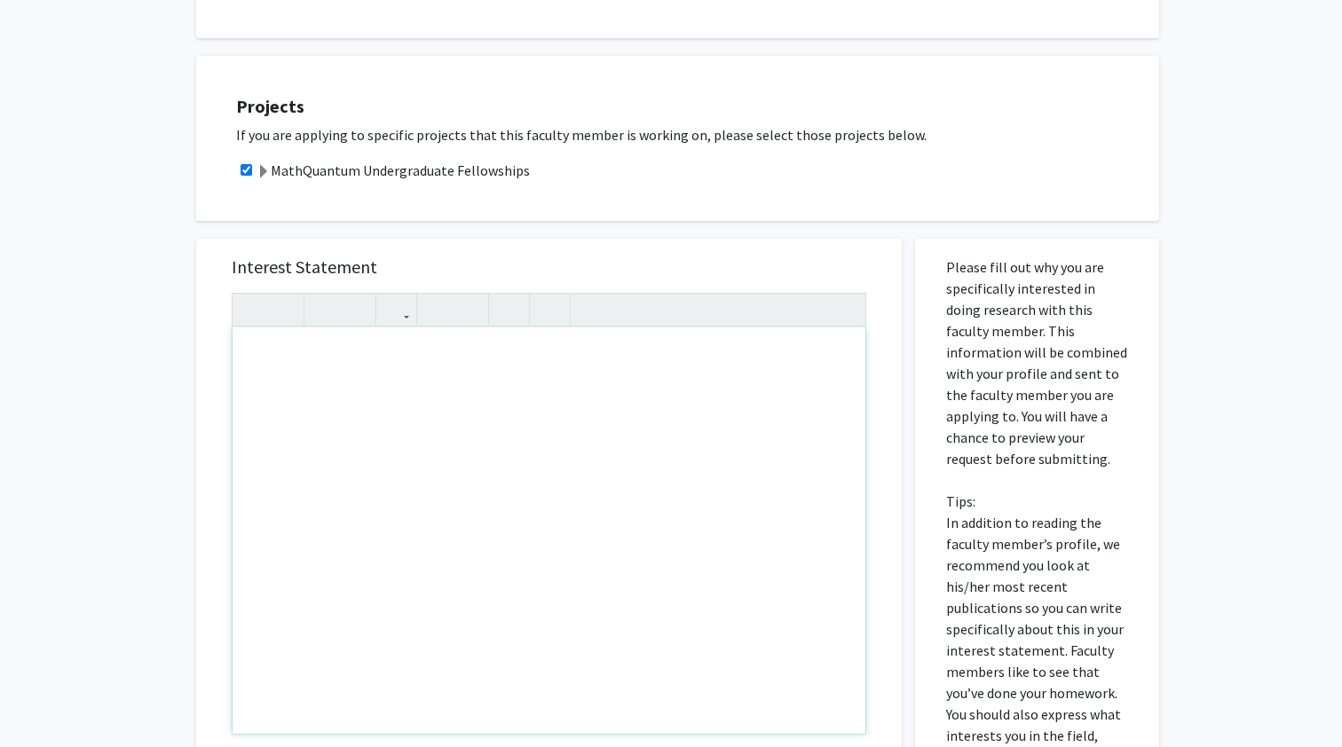
click at [296, 382] on div "Note to users with screen readers: Please press Alt+0 or Option+0 to deactivate…" at bounding box center [548, 530] width 633 height 406
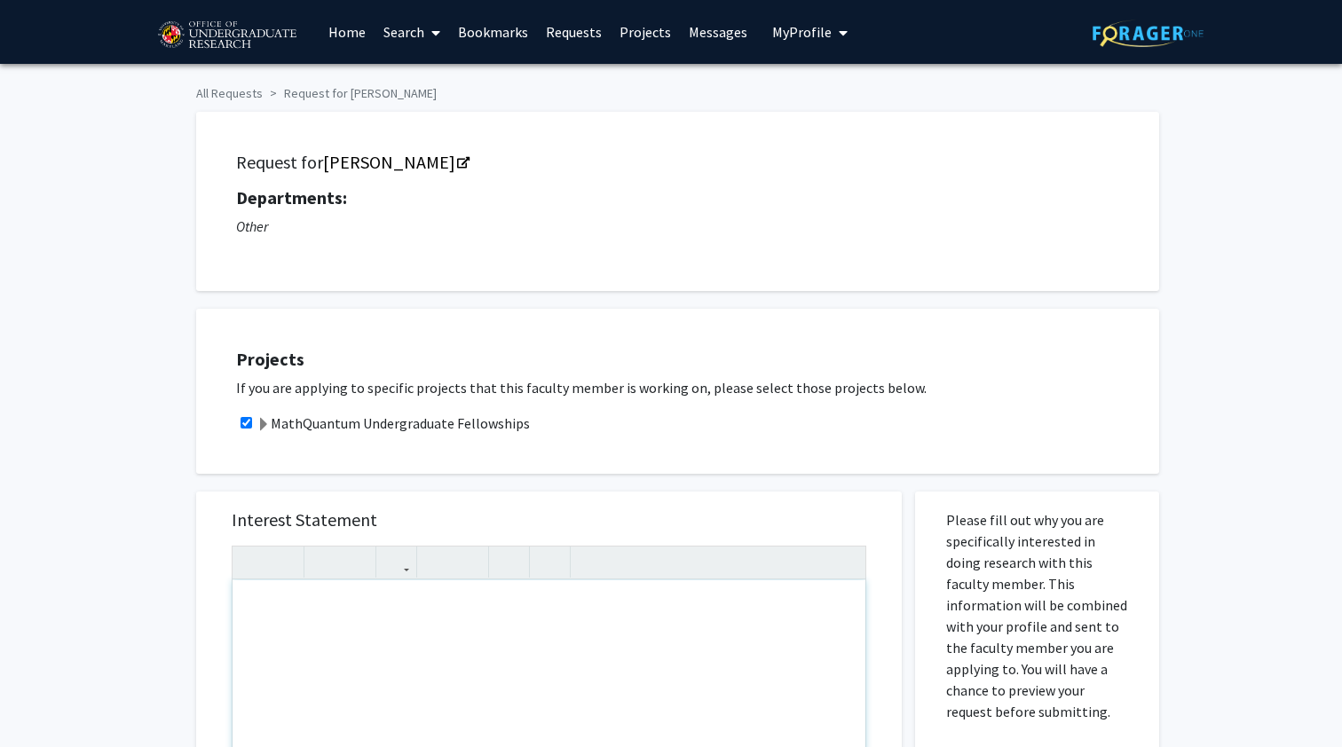
scroll to position [0, 0]
click at [230, 29] on img at bounding box center [227, 35] width 150 height 44
